Goal: Navigation & Orientation: Find specific page/section

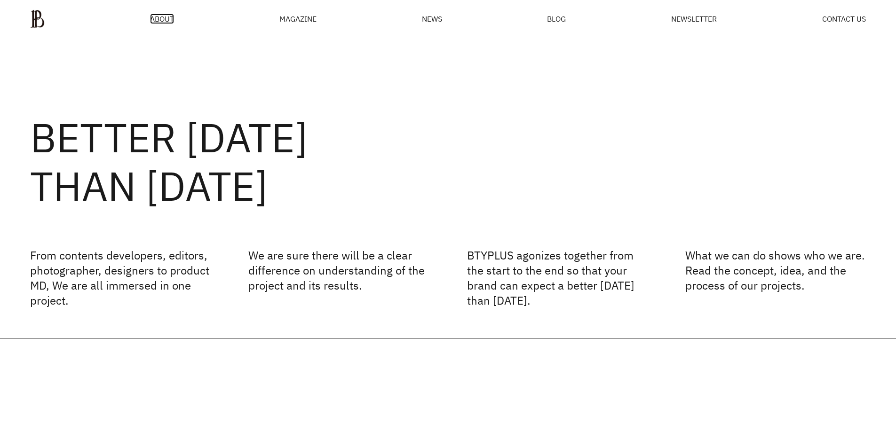
click at [164, 19] on span "ABOUT" at bounding box center [162, 19] width 24 height 8
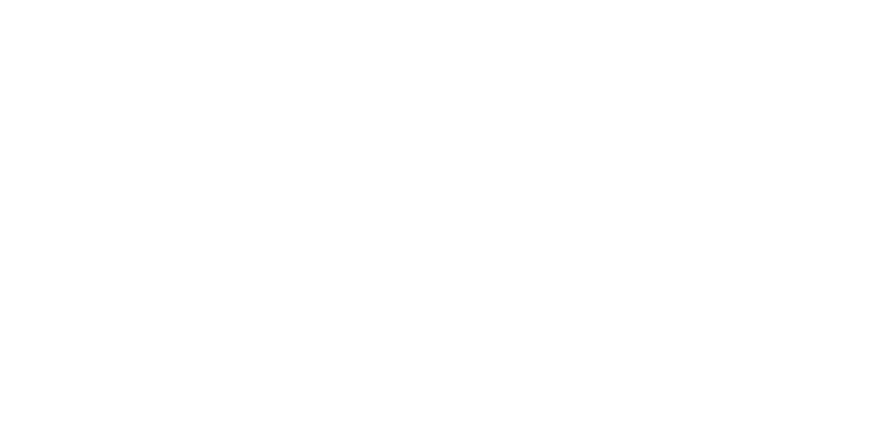
click at [0, 0] on html at bounding box center [0, 0] width 0 height 0
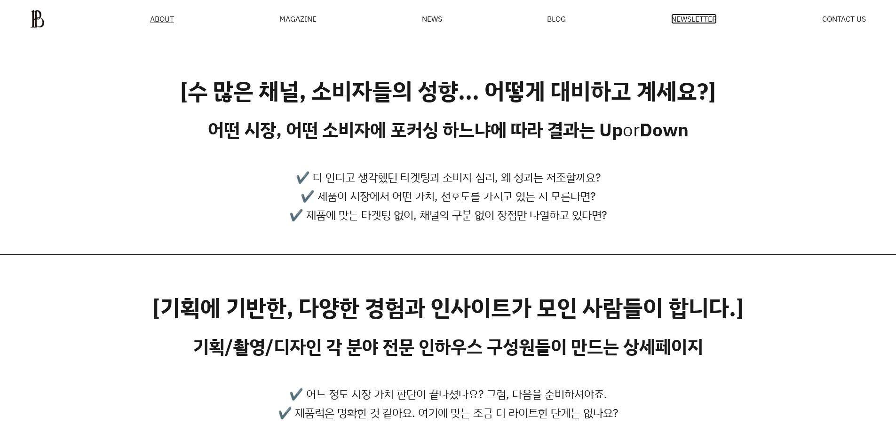
click at [689, 15] on span "NEWSLETTER" at bounding box center [694, 19] width 46 height 8
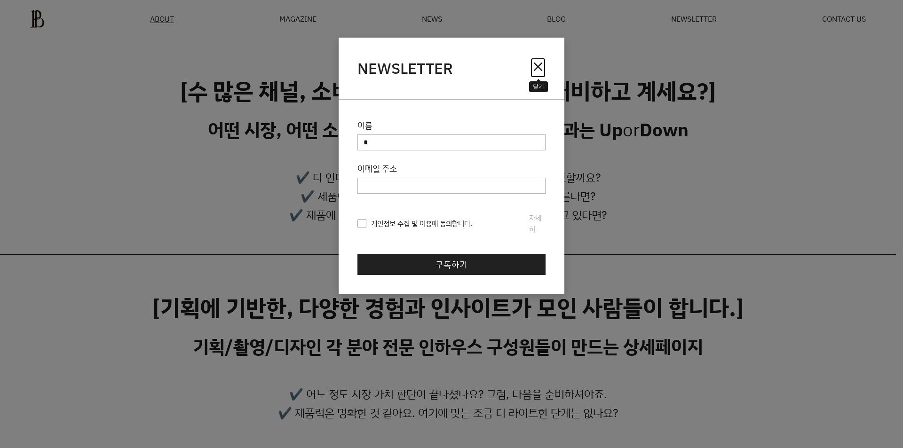
click at [536, 66] on span "close" at bounding box center [538, 66] width 15 height 15
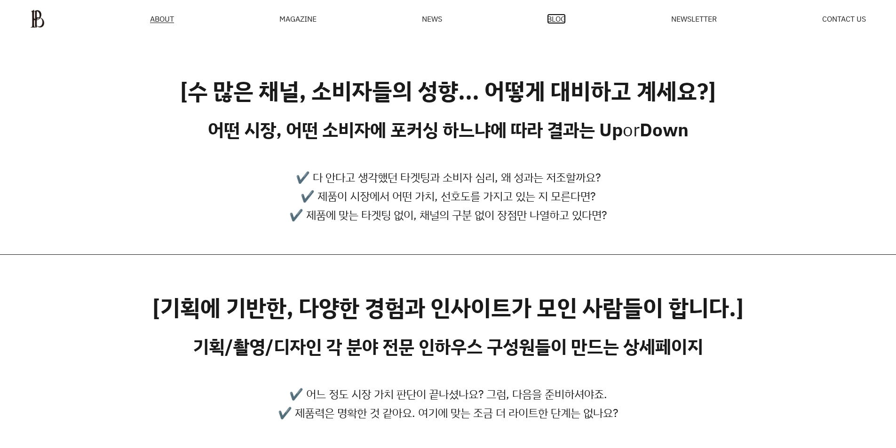
click at [554, 21] on span "BLOG" at bounding box center [556, 19] width 19 height 8
click at [417, 26] on ul "ABOUT MAGAZINE SEE ALL OFF THE REC INSIDE BTYPLUS CURATION NEWS BLOG NEWSLETTER…" at bounding box center [448, 18] width 836 height 19
click at [422, 21] on span "NEWS" at bounding box center [432, 19] width 20 height 8
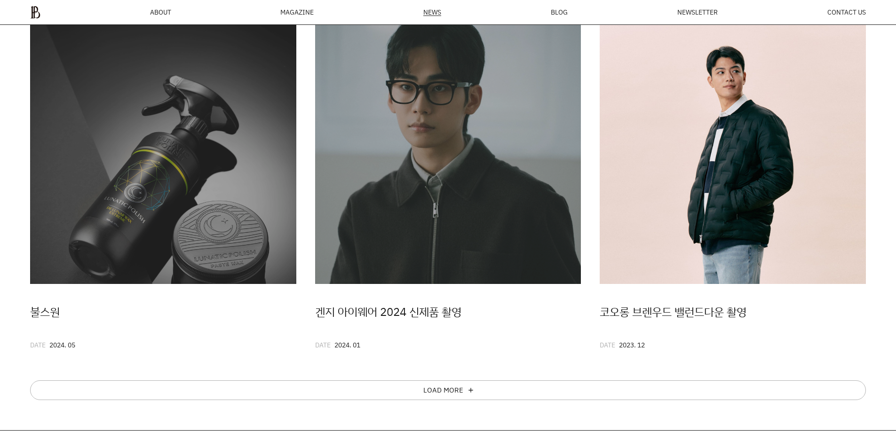
scroll to position [597, 0]
